Goal: Communication & Community: Answer question/provide support

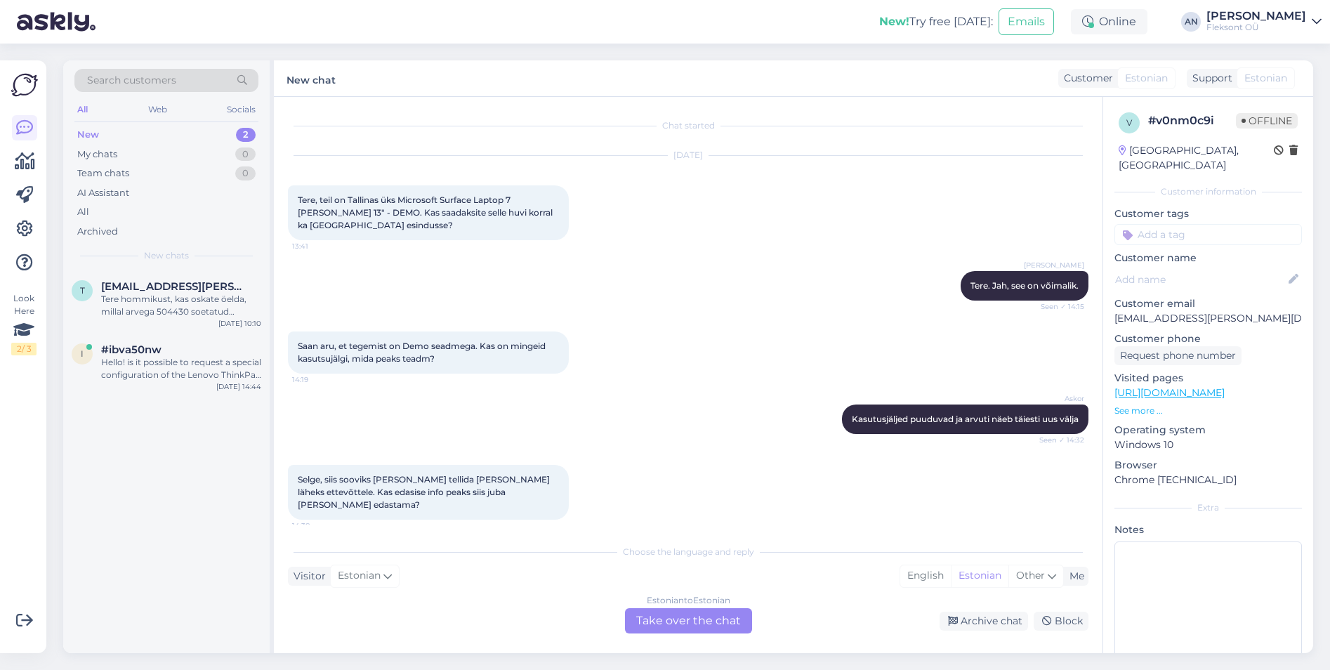
scroll to position [161, 0]
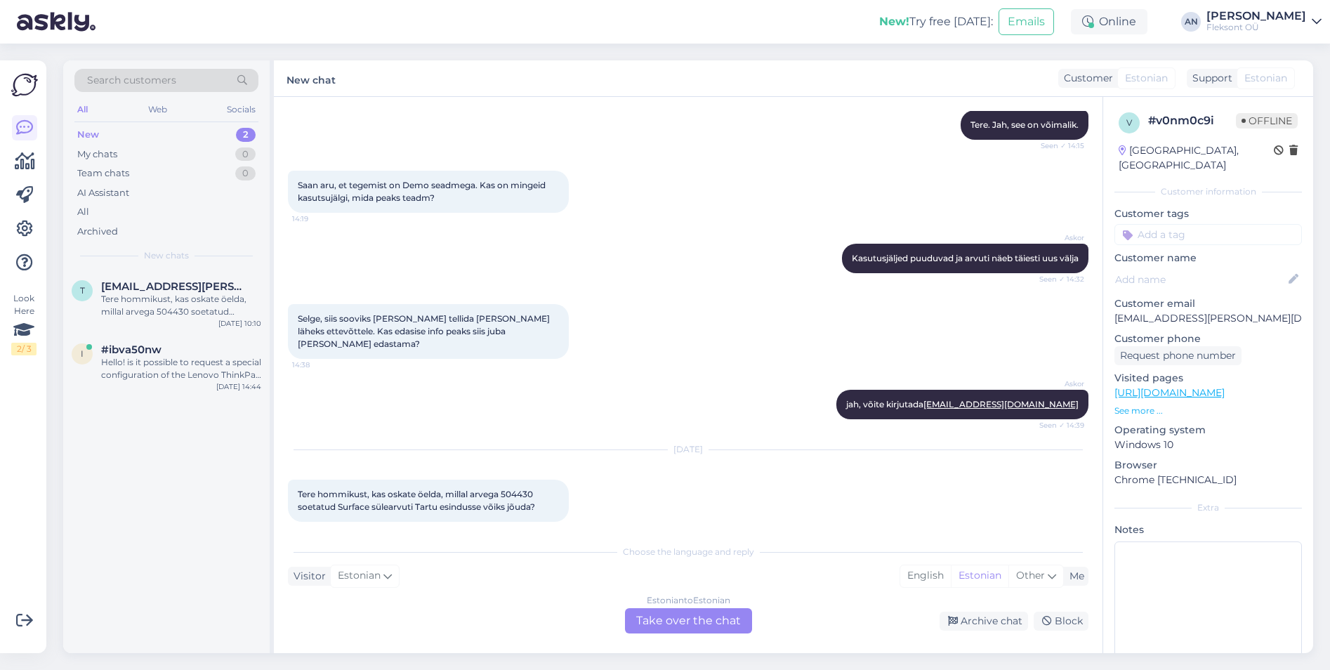
click at [700, 617] on div "Estonian to Estonian Take over the chat" at bounding box center [688, 620] width 127 height 25
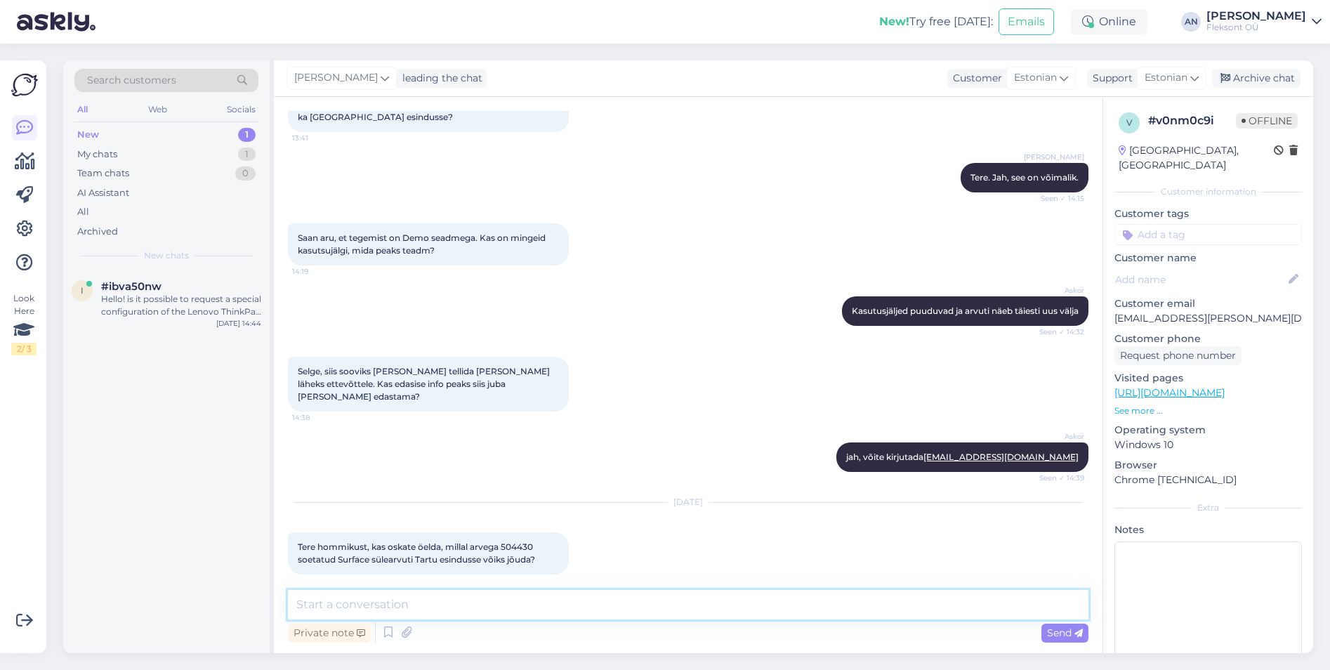
click at [700, 617] on textarea at bounding box center [688, 605] width 801 height 30
type textarea "Tere"
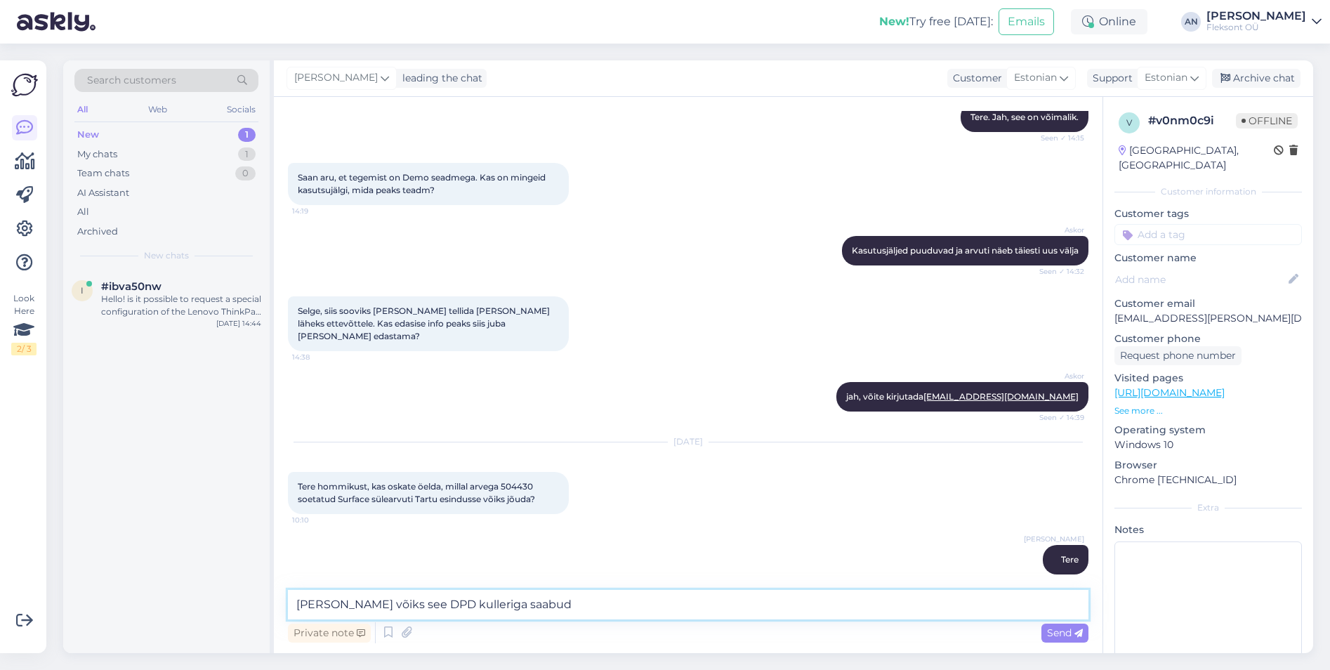
type textarea "[PERSON_NAME] võiks see DPD kulleriga saabuda"
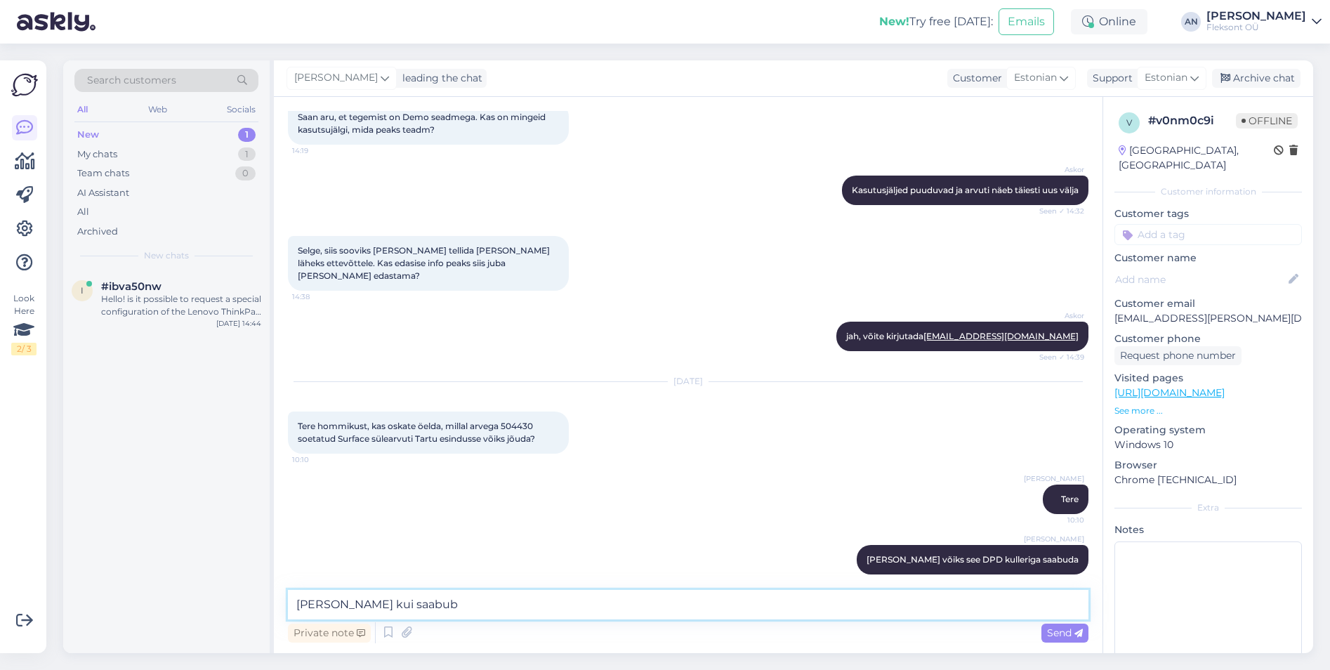
type textarea "[PERSON_NAME] kui saabub."
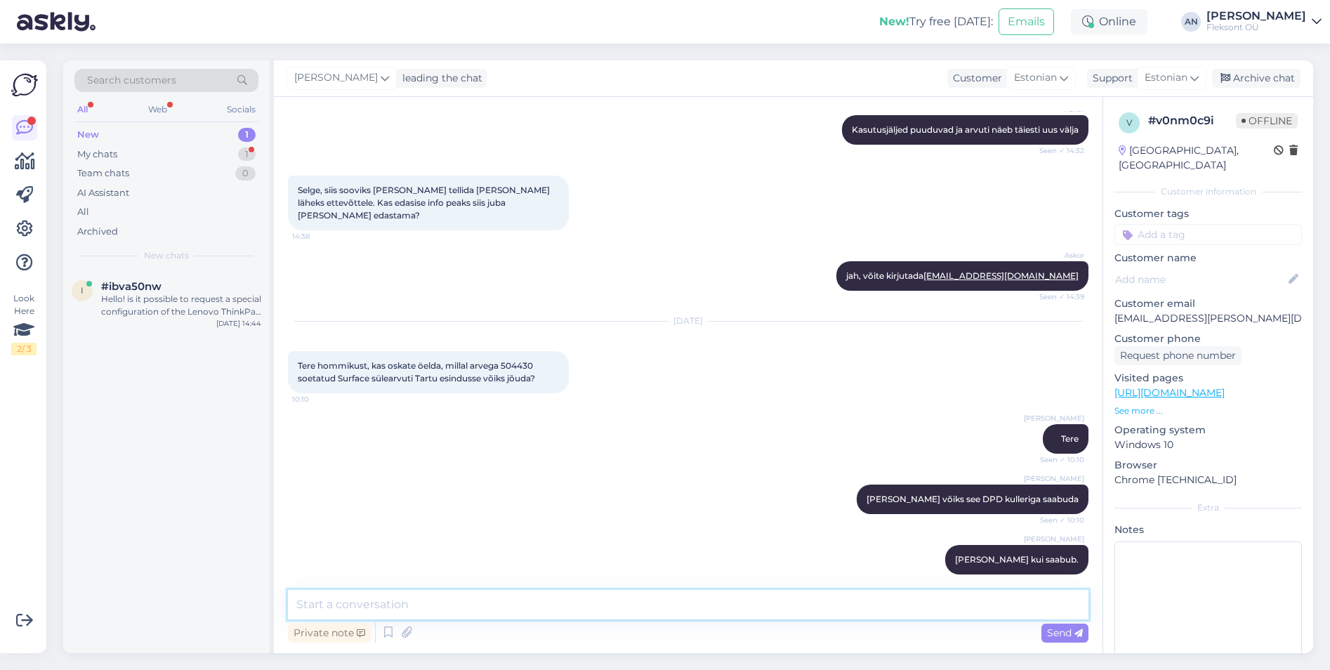
scroll to position [350, 0]
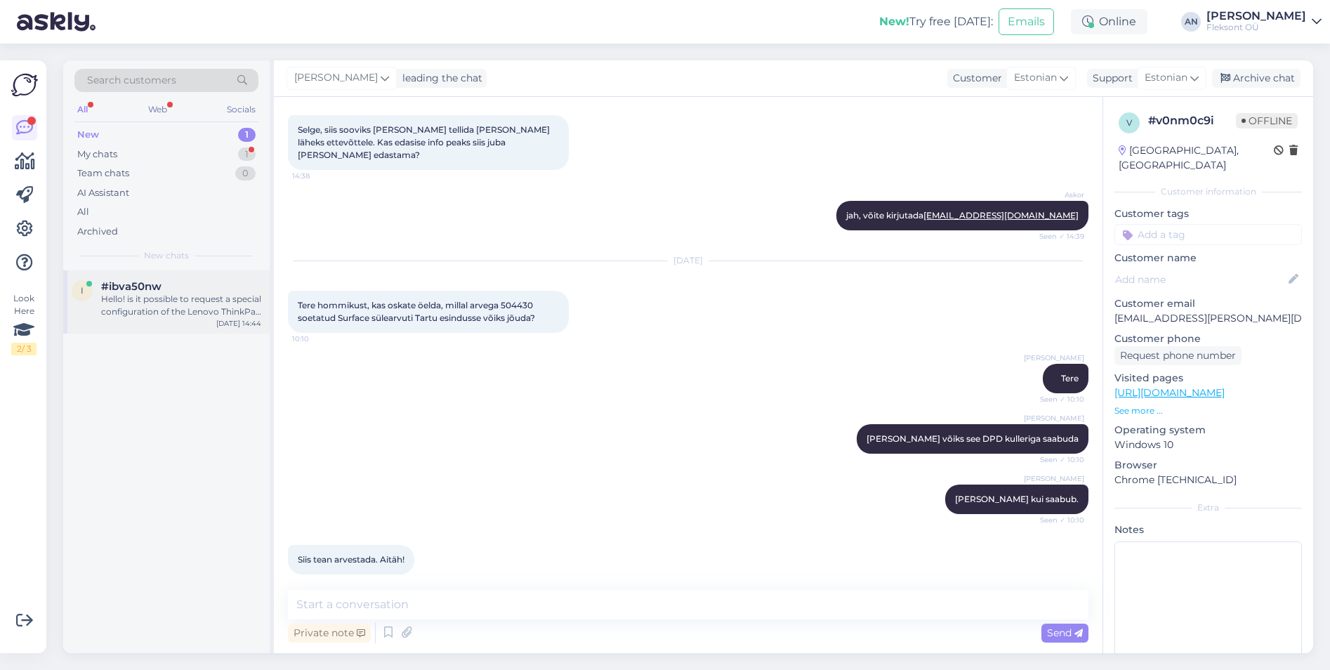
click at [169, 298] on div "Hello! is it possible to request a special configuration of the Lenovo ThinkPad…" at bounding box center [181, 305] width 160 height 25
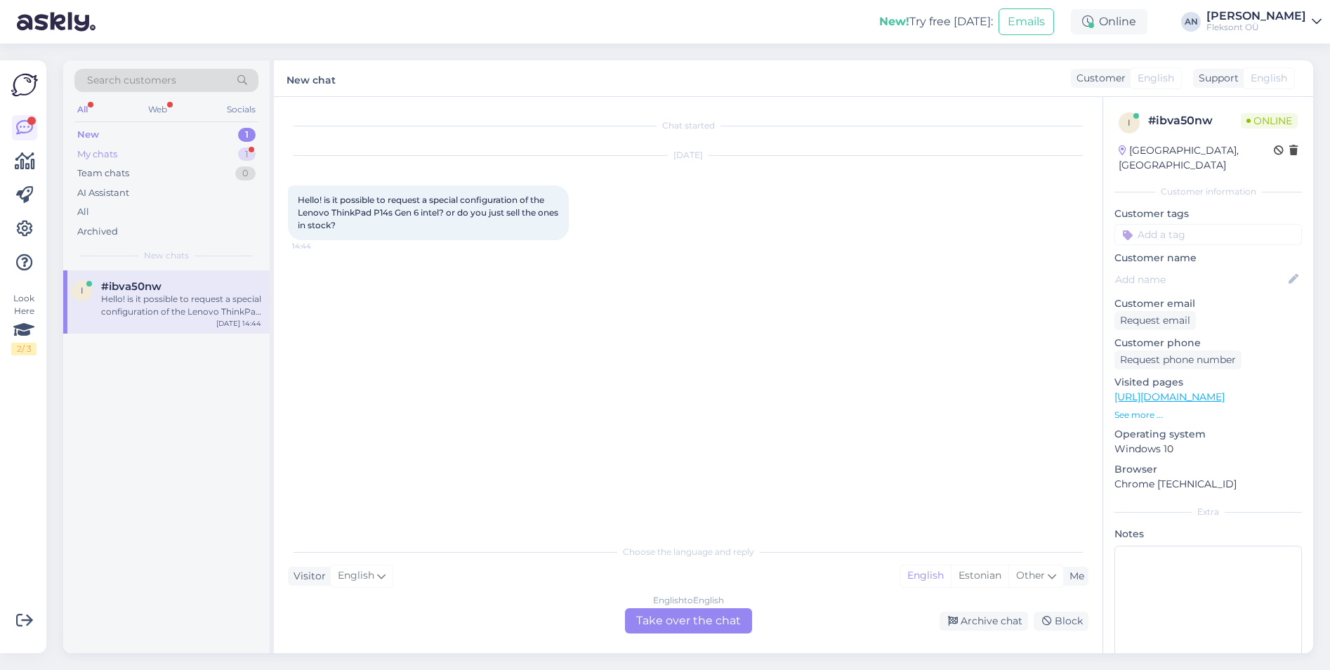
click at [96, 155] on div "My chats" at bounding box center [97, 155] width 40 height 14
click at [174, 294] on div "Siis tean arvestada. Aitäh!" at bounding box center [181, 299] width 160 height 13
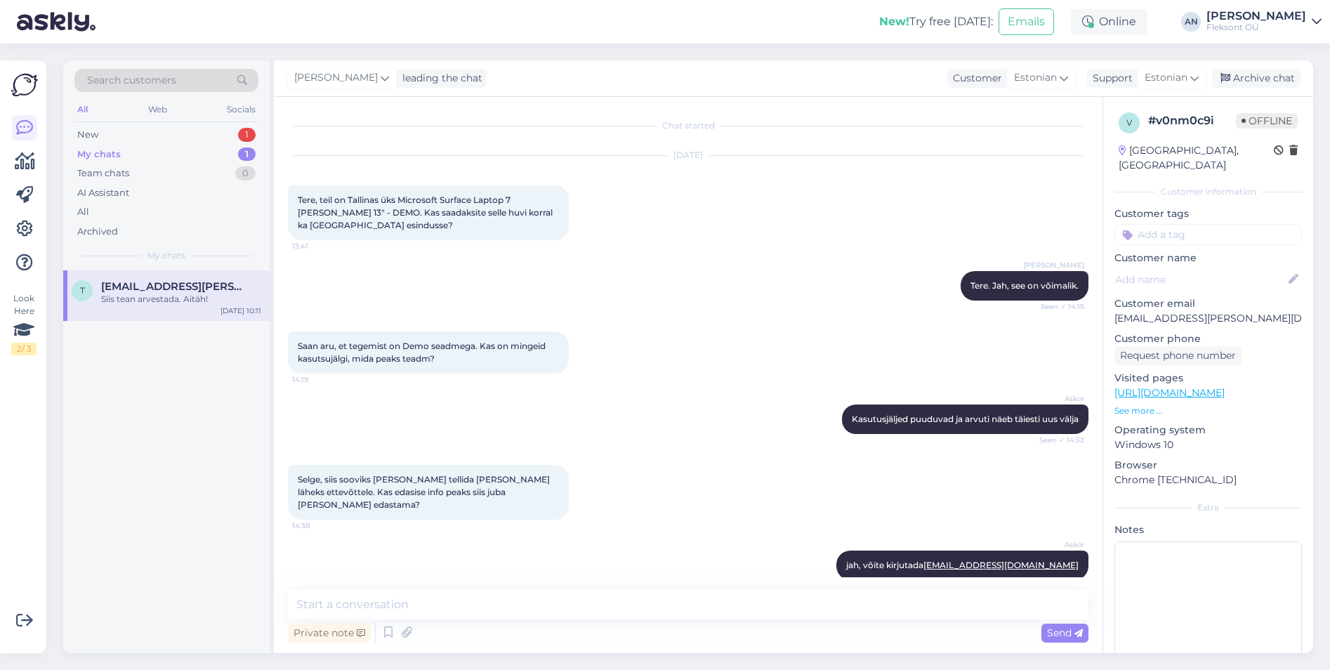
scroll to position [350, 0]
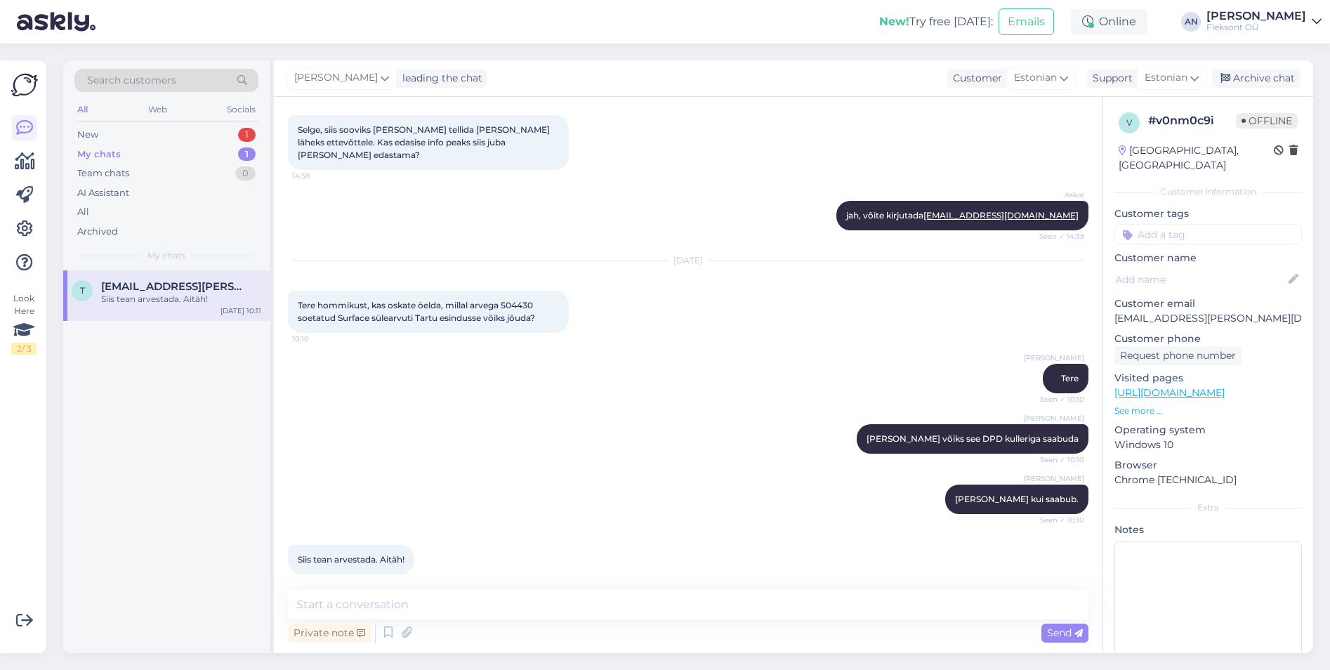
click at [602, 435] on div "[PERSON_NAME] [PERSON_NAME] võiks see DPD kulleriga saabuda Seen ✓ 10:10" at bounding box center [688, 439] width 801 height 60
click at [490, 618] on textarea at bounding box center [688, 605] width 801 height 30
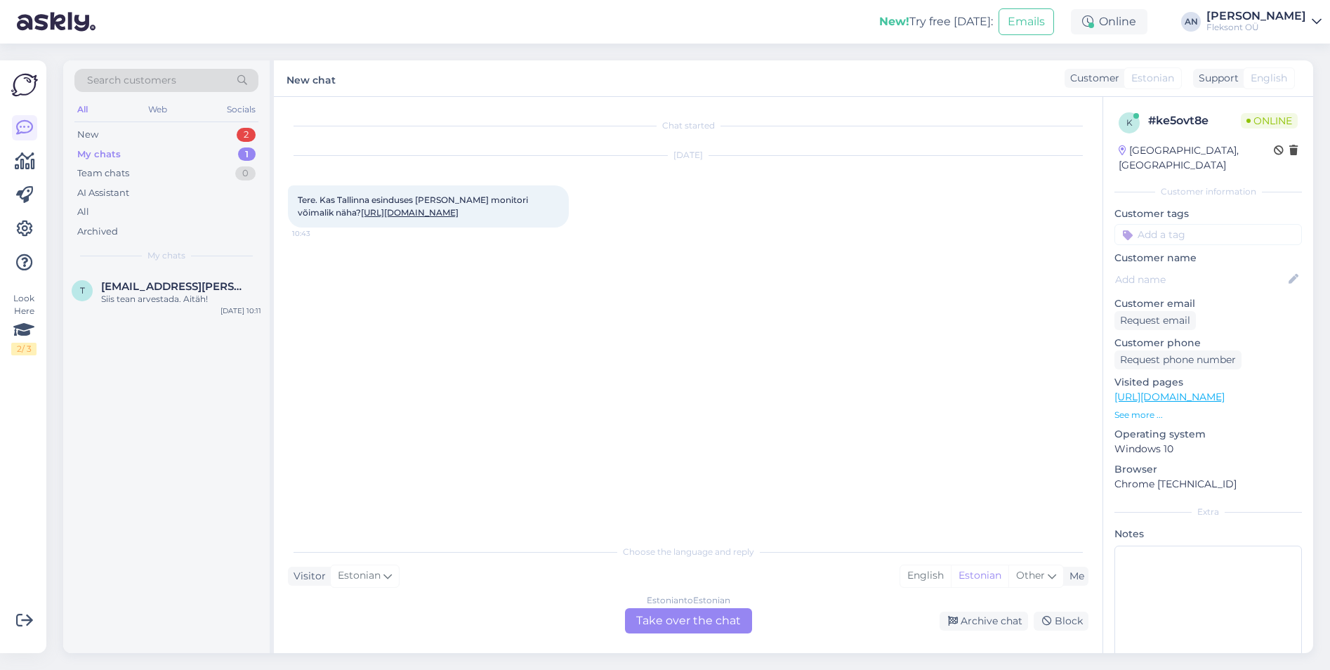
click at [457, 211] on link "[URL][DOMAIN_NAME]" at bounding box center [410, 212] width 98 height 11
drag, startPoint x: 534, startPoint y: 211, endPoint x: 283, endPoint y: 193, distance: 251.4
click at [283, 193] on div "Chat started [DATE] Tere. Kas Tallinna esinduses [PERSON_NAME] monitori võimali…" at bounding box center [688, 375] width 829 height 556
copy span "Tere. Kas Tallinna esinduses [PERSON_NAME] monitori võimalik näha? [URL][DOMAIN…"
click at [101, 131] on div "New 2" at bounding box center [166, 135] width 184 height 20
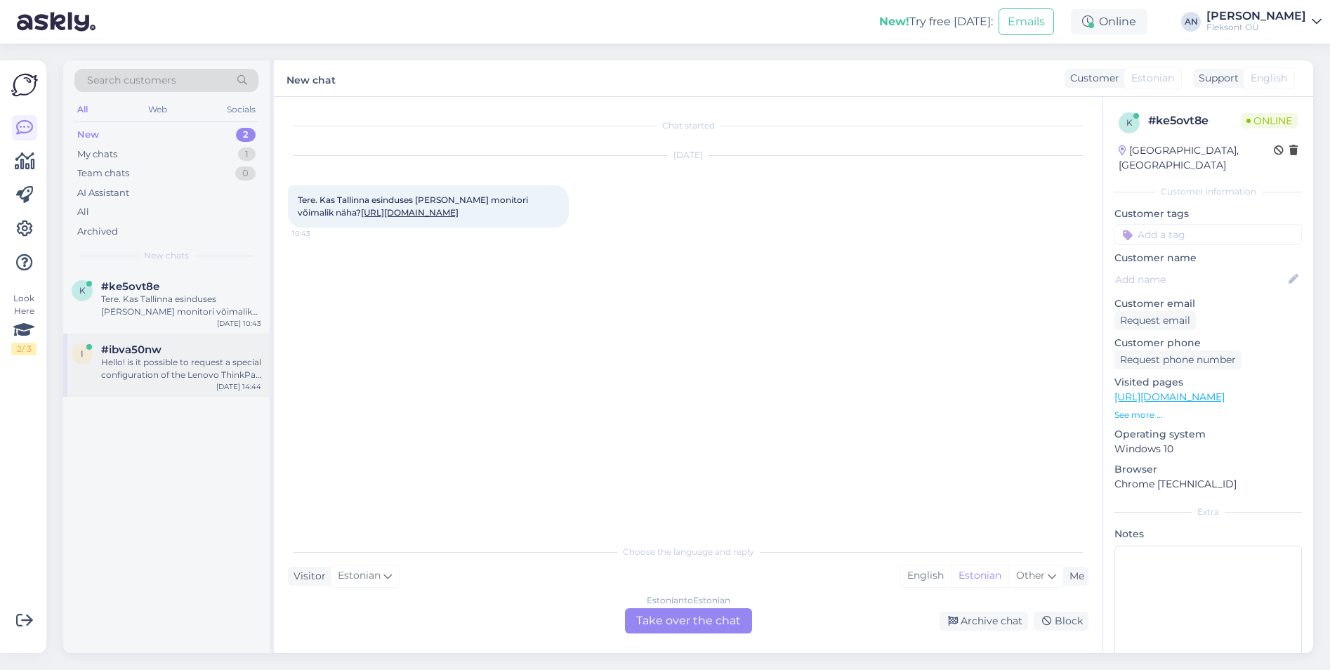
click at [166, 361] on div "Hello! is it possible to request a special configuration of the Lenovo ThinkPad…" at bounding box center [181, 368] width 160 height 25
